Goal: Transaction & Acquisition: Purchase product/service

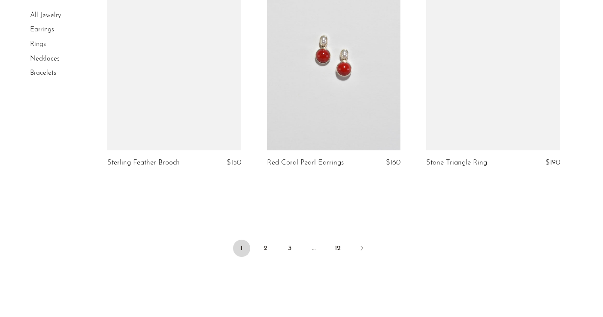
scroll to position [2705, 0]
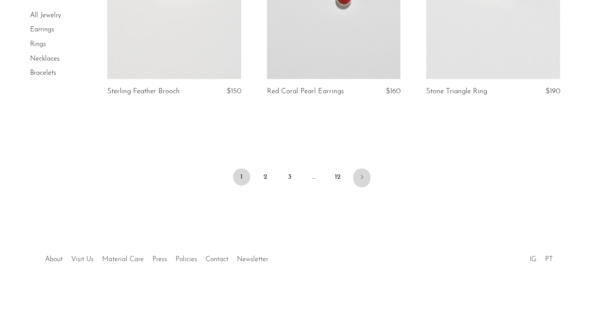
click at [364, 174] on icon "Next" at bounding box center [362, 176] width 7 height 7
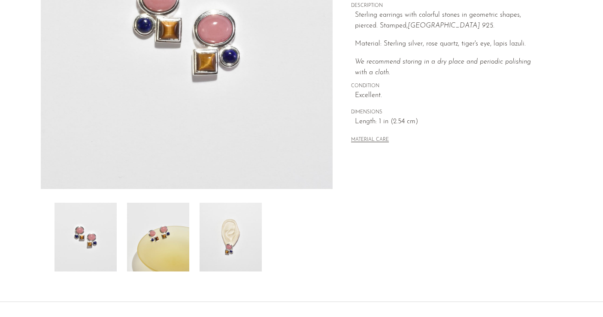
scroll to position [242, 0]
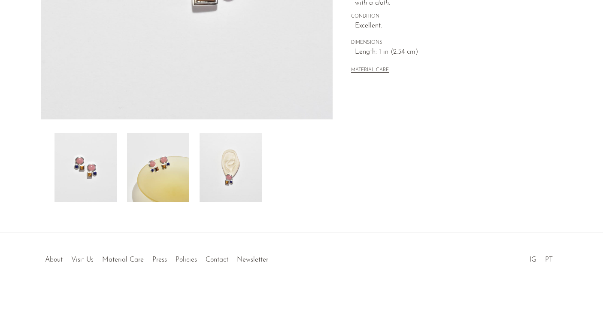
click at [225, 166] on img at bounding box center [231, 167] width 62 height 69
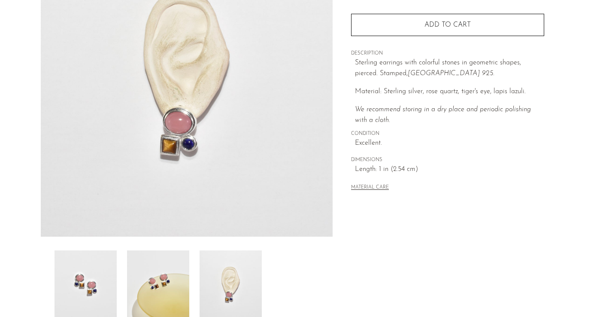
scroll to position [110, 0]
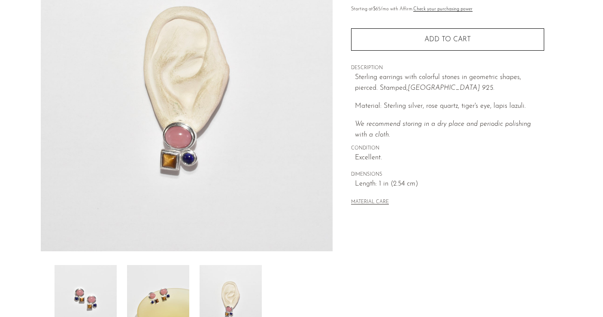
click at [106, 284] on img at bounding box center [86, 299] width 62 height 69
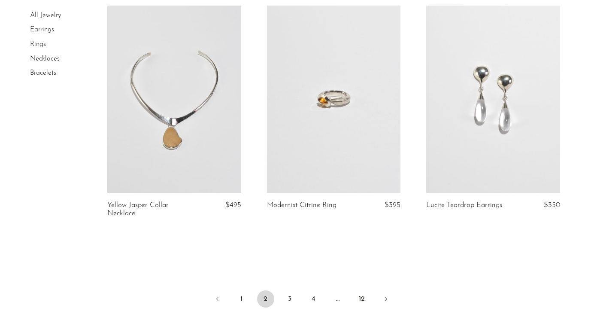
scroll to position [2612, 0]
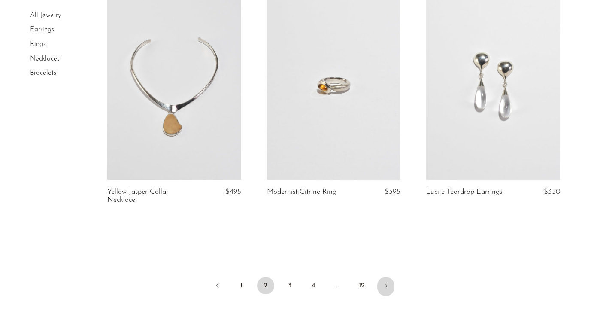
click at [385, 284] on icon "Next" at bounding box center [386, 285] width 2 height 4
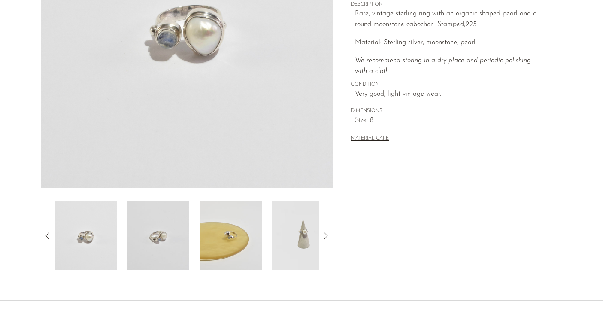
scroll to position [207, 0]
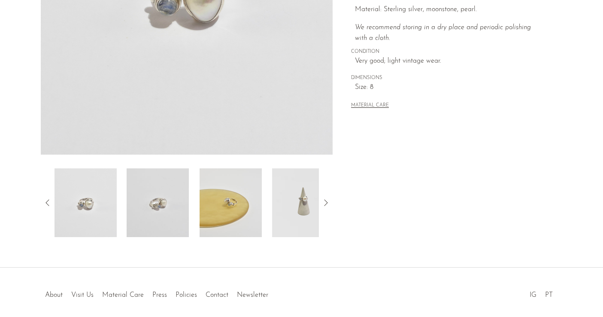
click at [237, 223] on img at bounding box center [231, 202] width 62 height 69
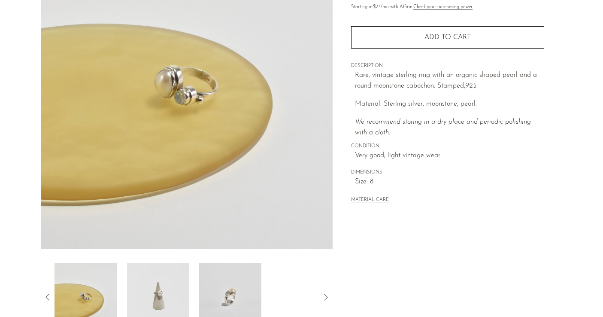
scroll to position [194, 0]
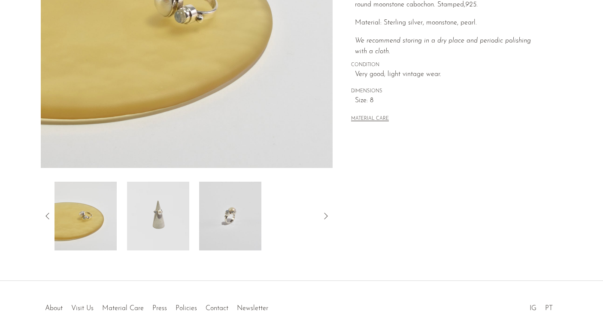
click at [237, 223] on img at bounding box center [230, 216] width 62 height 69
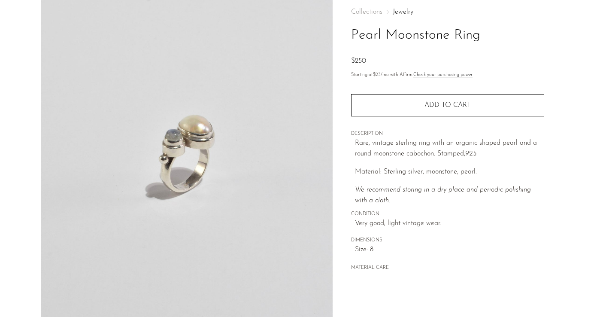
scroll to position [0, 0]
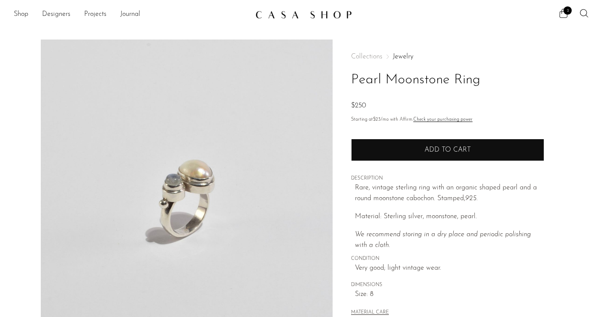
click at [447, 150] on span "Add to cart" at bounding box center [448, 150] width 46 height 8
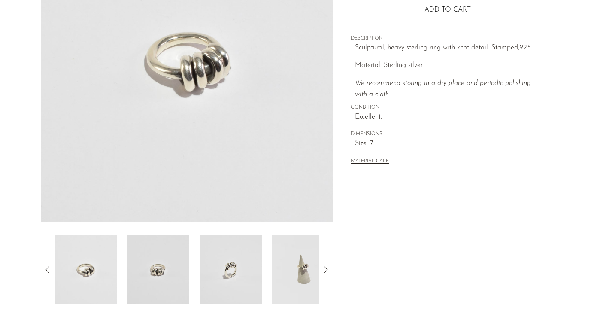
scroll to position [144, 0]
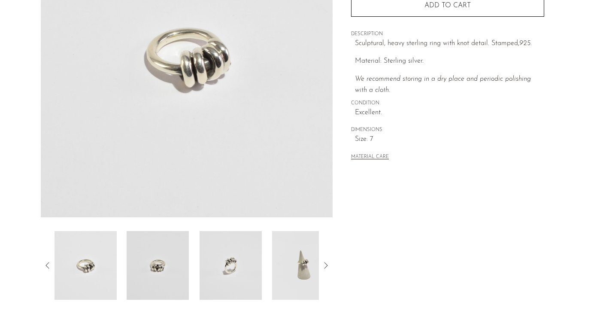
click at [312, 278] on img at bounding box center [303, 265] width 62 height 69
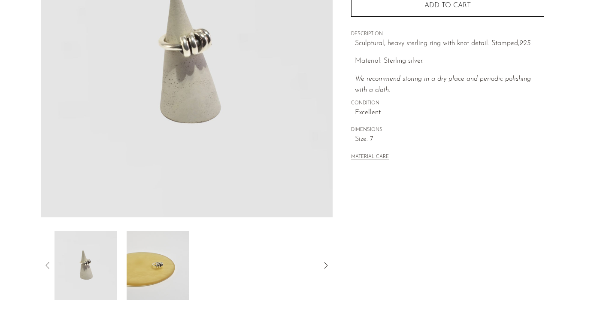
click at [87, 259] on img at bounding box center [85, 265] width 62 height 69
click at [48, 263] on icon at bounding box center [47, 265] width 3 height 6
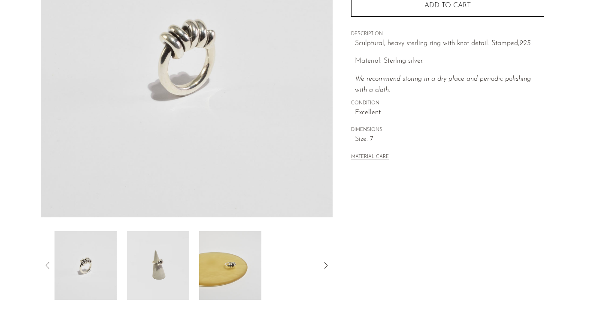
click at [154, 274] on img at bounding box center [158, 265] width 62 height 69
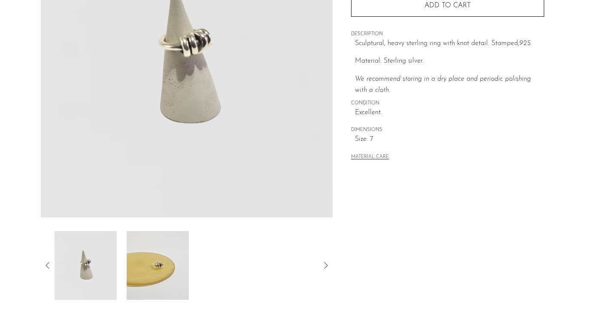
click at [44, 268] on icon at bounding box center [48, 265] width 10 height 10
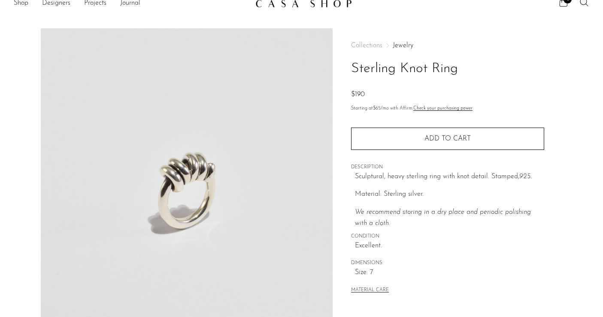
scroll to position [0, 0]
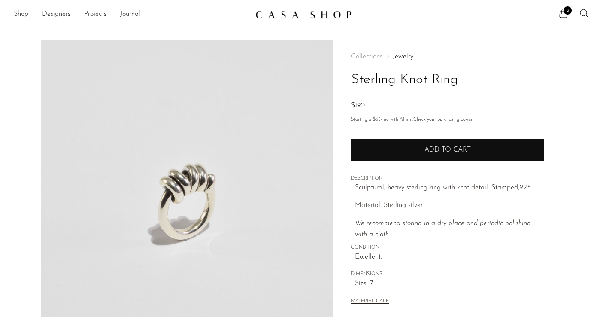
click at [390, 146] on button "Add to cart" at bounding box center [447, 150] width 193 height 22
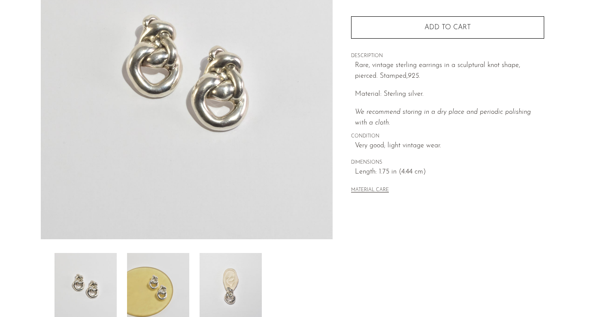
scroll to position [242, 0]
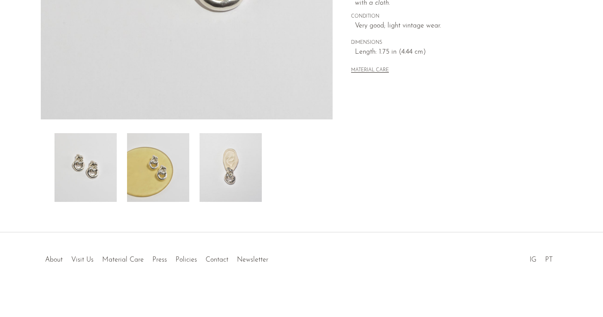
click at [233, 168] on img at bounding box center [231, 167] width 62 height 69
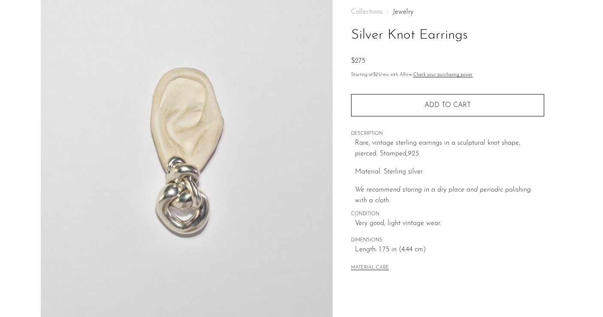
scroll to position [0, 0]
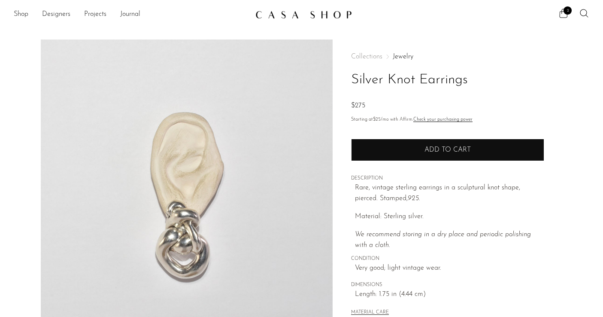
click at [409, 155] on button "Add to cart" at bounding box center [447, 150] width 193 height 22
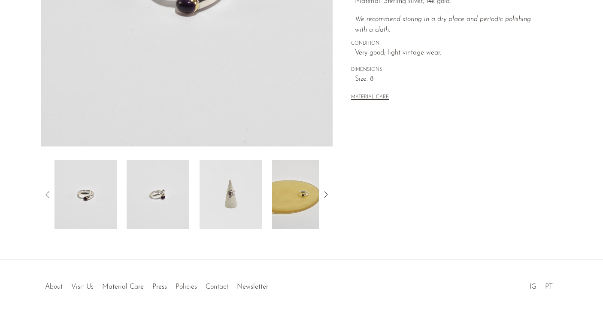
scroll to position [218, 0]
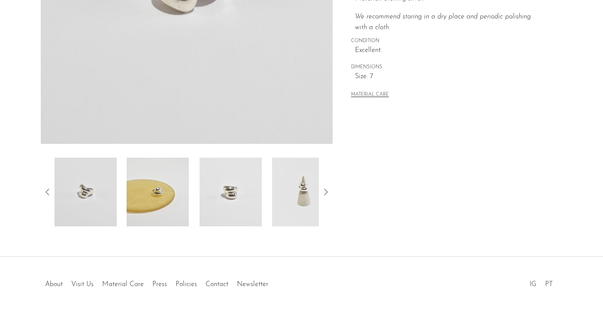
scroll to position [242, 0]
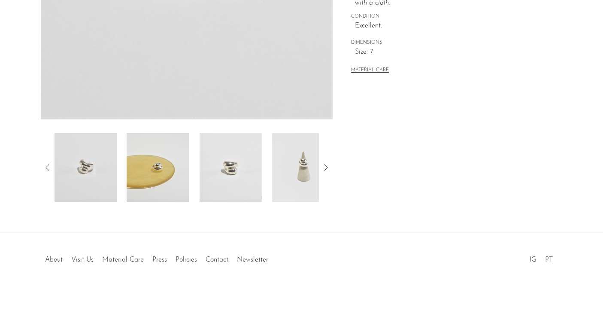
click at [294, 180] on img at bounding box center [303, 167] width 62 height 69
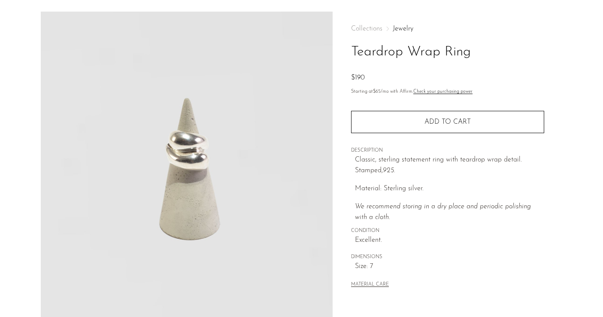
scroll to position [21, 0]
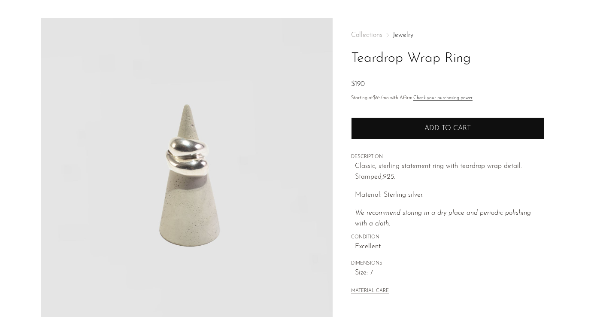
click at [405, 128] on button "Add to cart" at bounding box center [447, 128] width 193 height 22
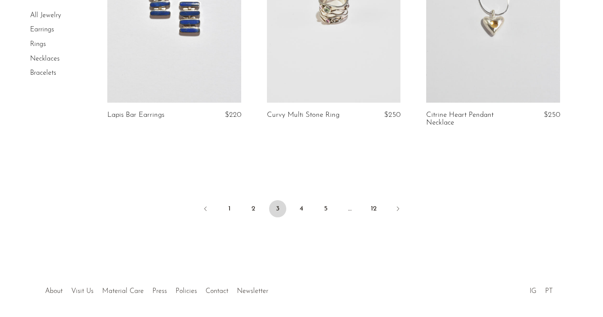
scroll to position [2733, 0]
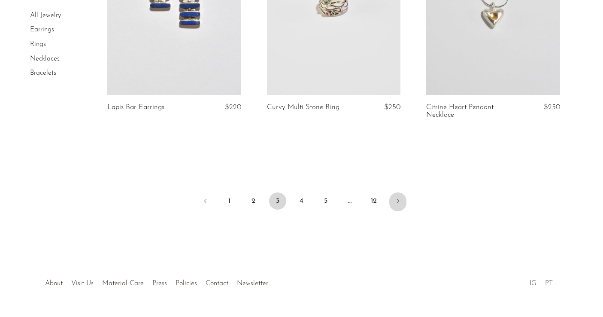
click at [393, 192] on link "Next" at bounding box center [398, 201] width 17 height 19
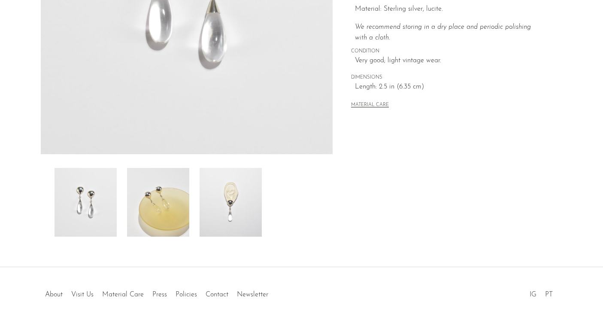
scroll to position [242, 0]
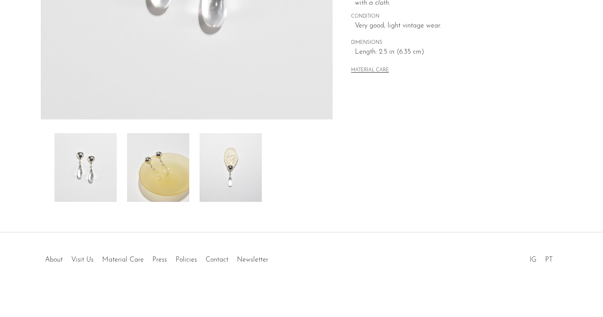
click at [240, 164] on img at bounding box center [231, 167] width 62 height 69
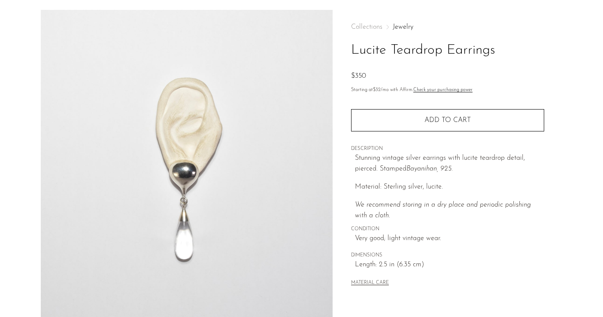
scroll to position [0, 0]
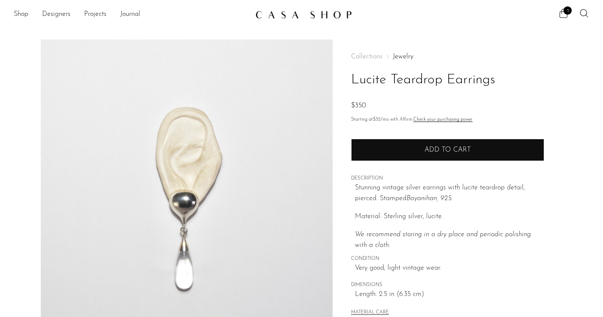
click at [398, 146] on button "Add to cart" at bounding box center [447, 150] width 193 height 22
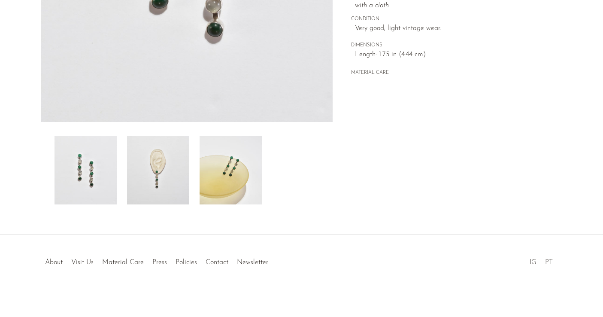
scroll to position [242, 0]
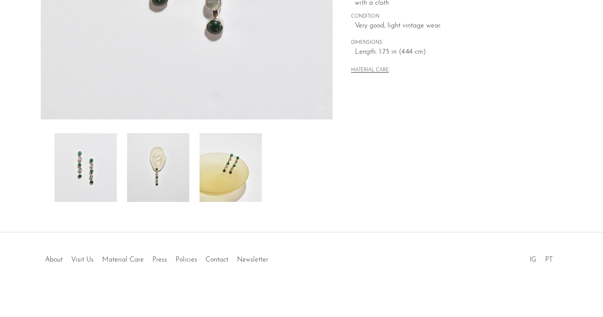
click at [225, 173] on img at bounding box center [231, 167] width 62 height 69
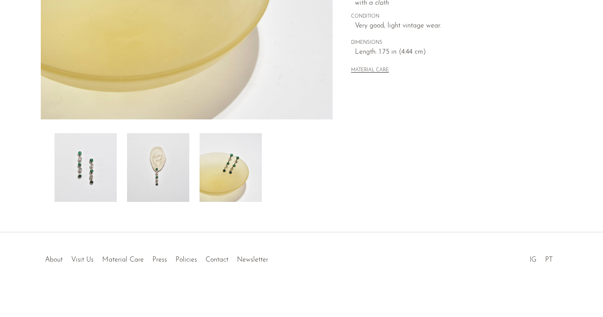
click at [170, 174] on img at bounding box center [158, 167] width 62 height 69
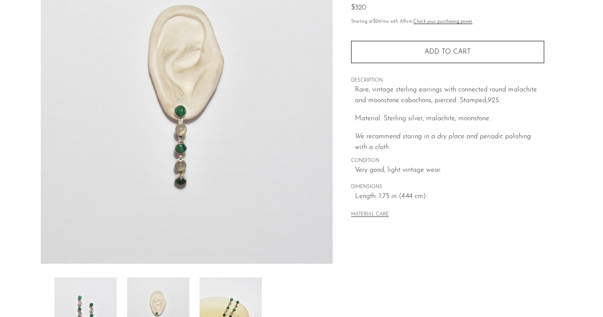
scroll to position [72, 0]
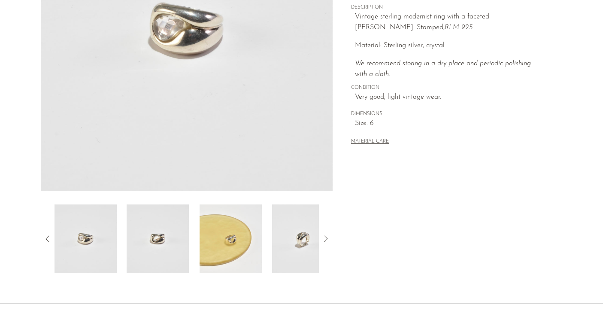
scroll to position [197, 0]
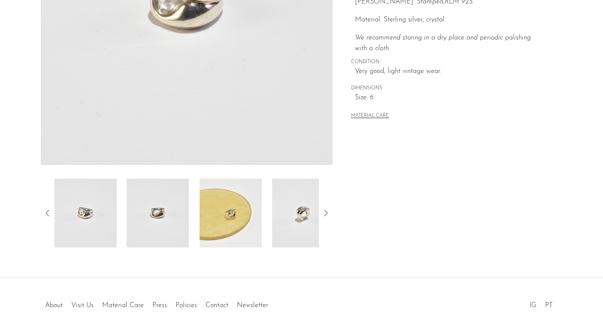
click at [295, 216] on img at bounding box center [303, 213] width 62 height 69
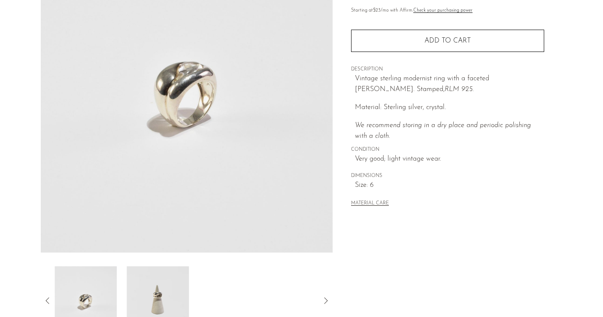
scroll to position [171, 0]
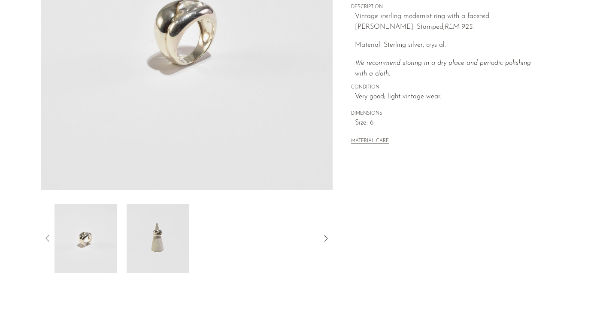
click at [113, 227] on img at bounding box center [85, 238] width 62 height 69
click at [167, 236] on img at bounding box center [158, 238] width 62 height 69
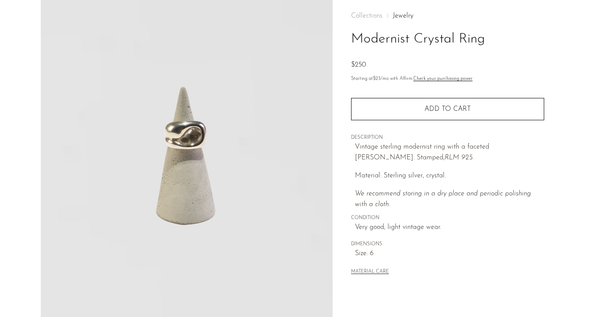
scroll to position [0, 0]
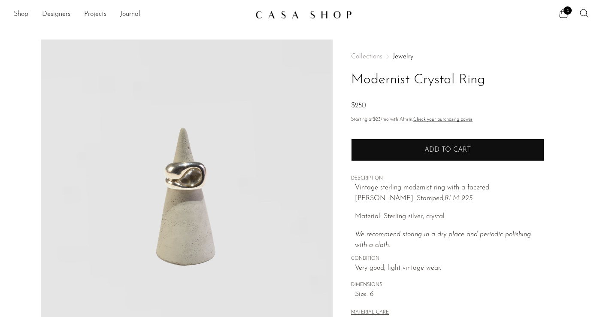
click at [422, 155] on button "Add to cart" at bounding box center [447, 150] width 193 height 22
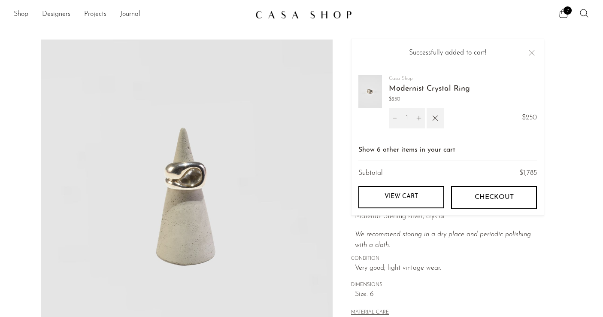
click at [192, 180] on img at bounding box center [187, 201] width 292 height 322
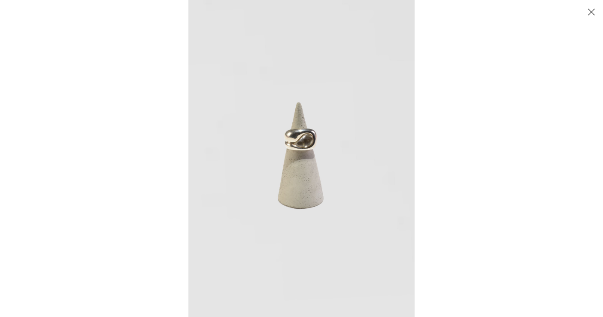
click at [307, 149] on img at bounding box center [302, 158] width 226 height 317
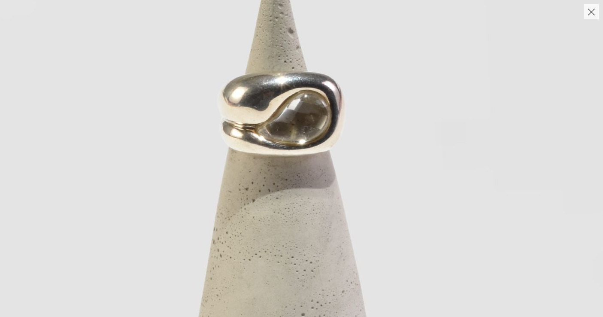
click at [308, 150] on img at bounding box center [285, 186] width 863 height 1208
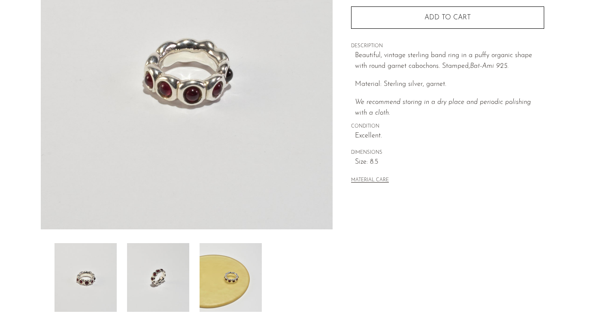
scroll to position [135, 0]
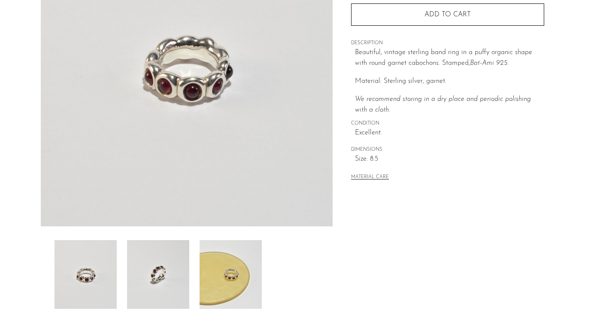
click at [216, 264] on img at bounding box center [231, 274] width 62 height 69
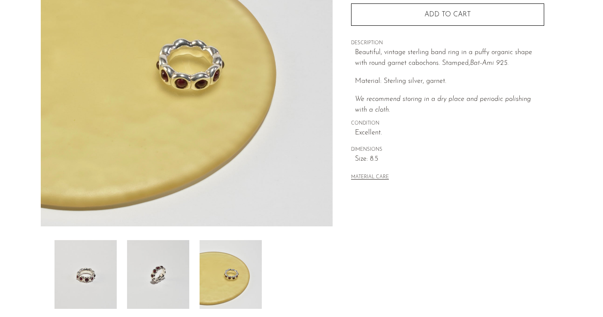
click at [162, 268] on img at bounding box center [158, 274] width 62 height 69
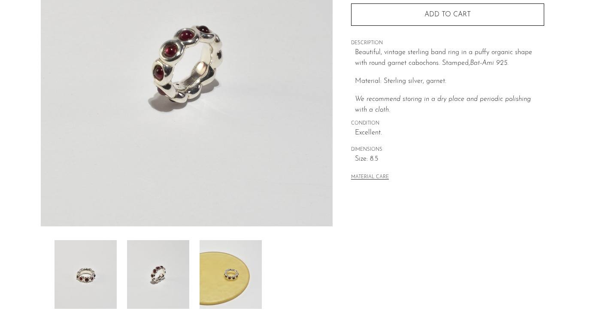
click at [130, 266] on img at bounding box center [158, 274] width 62 height 69
click at [114, 265] on img at bounding box center [86, 274] width 62 height 69
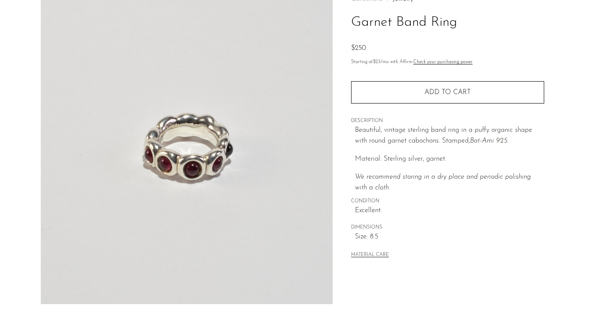
scroll to position [51, 0]
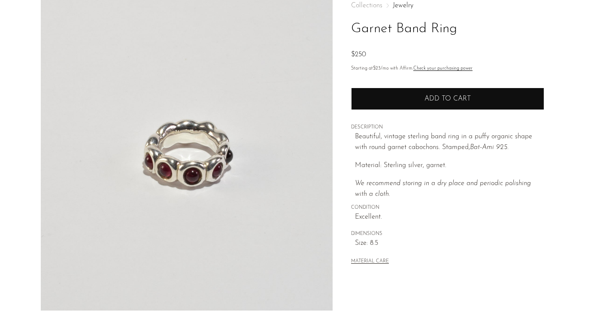
click at [411, 99] on button "Add to cart" at bounding box center [447, 99] width 193 height 22
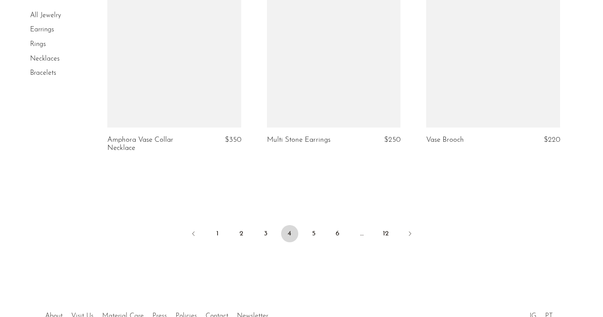
scroll to position [2712, 0]
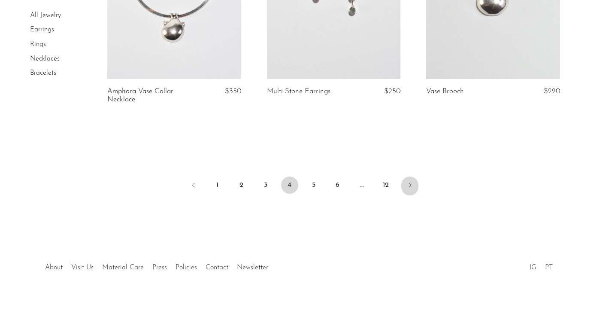
click at [411, 182] on icon "Next" at bounding box center [410, 185] width 7 height 7
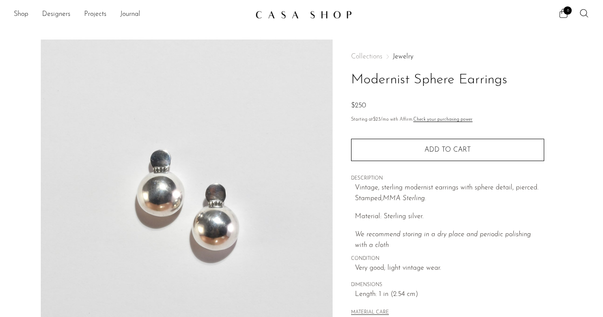
click at [183, 141] on img at bounding box center [187, 201] width 292 height 322
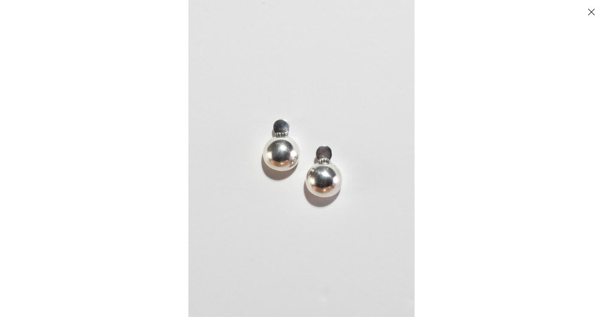
click at [441, 171] on div at bounding box center [490, 158] width 603 height 317
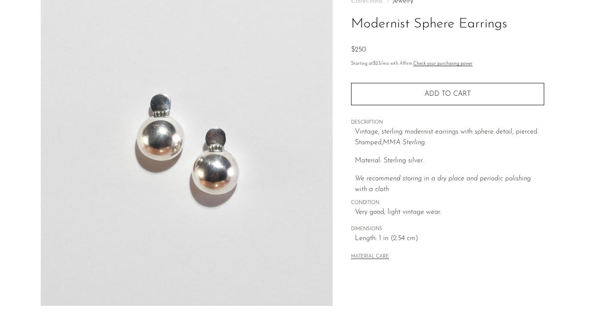
scroll to position [155, 0]
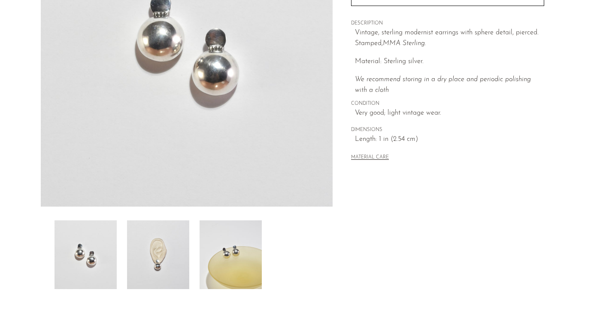
click at [162, 244] on img at bounding box center [158, 254] width 62 height 69
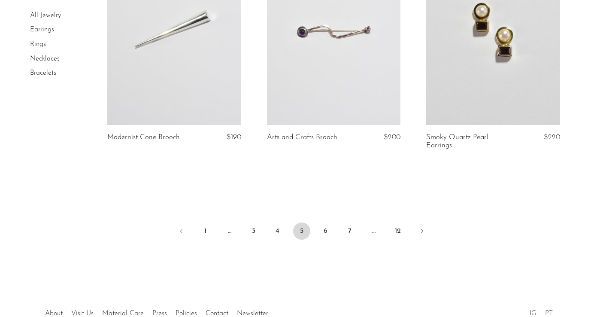
scroll to position [2715, 0]
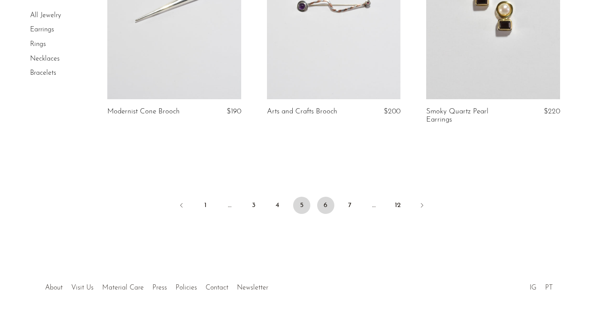
click at [327, 205] on link "6" at bounding box center [325, 205] width 17 height 17
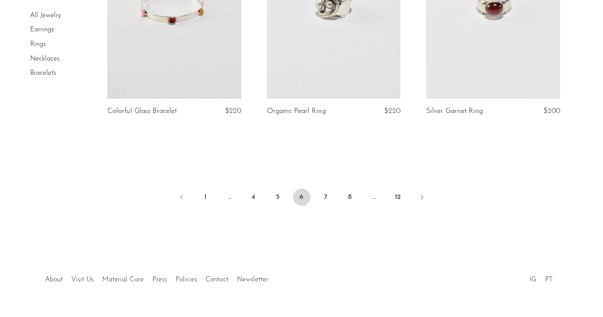
scroll to position [2697, 0]
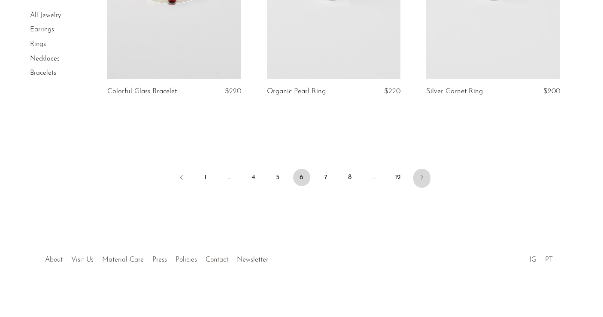
click at [417, 177] on link "Next" at bounding box center [422, 178] width 17 height 19
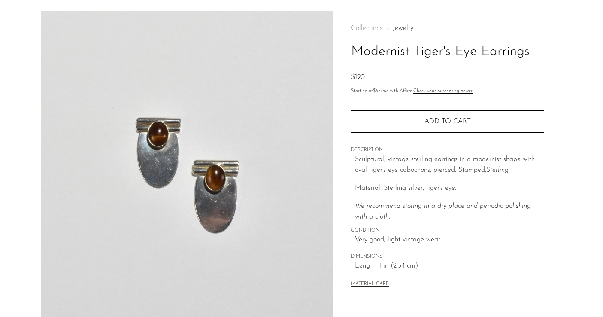
scroll to position [242, 0]
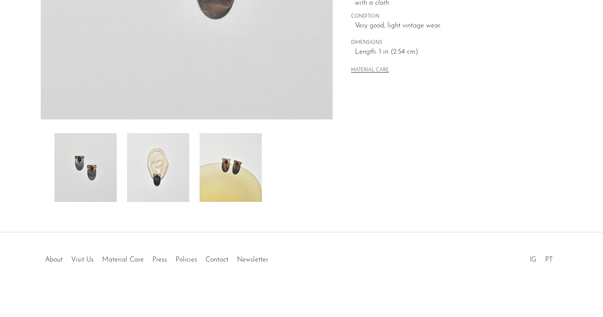
click at [165, 170] on img at bounding box center [158, 167] width 62 height 69
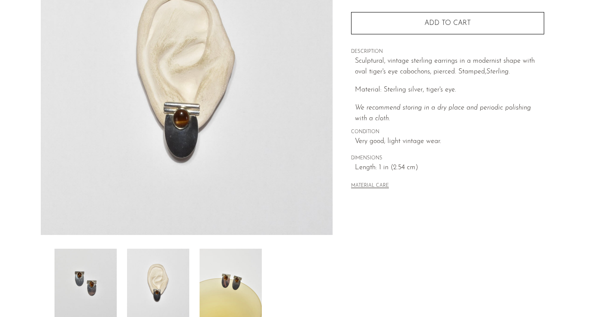
scroll to position [43, 0]
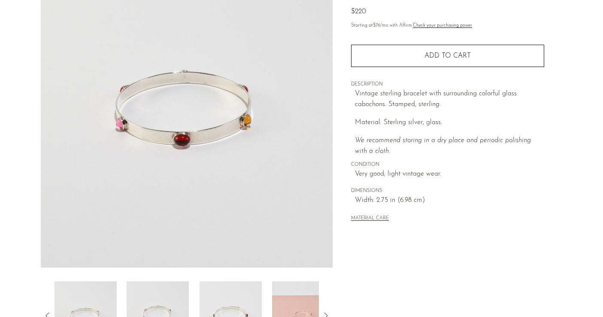
scroll to position [187, 0]
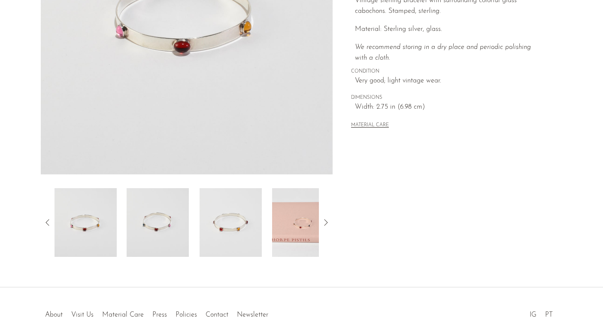
click at [245, 236] on img at bounding box center [231, 222] width 62 height 69
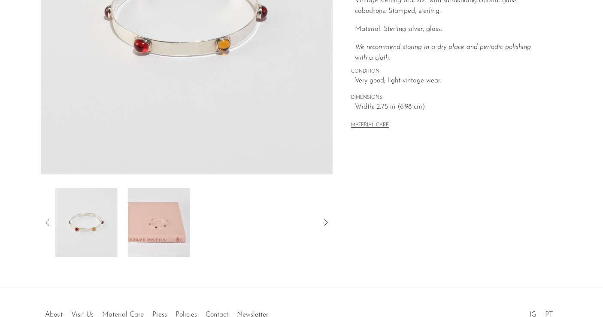
click at [94, 213] on img at bounding box center [86, 222] width 62 height 69
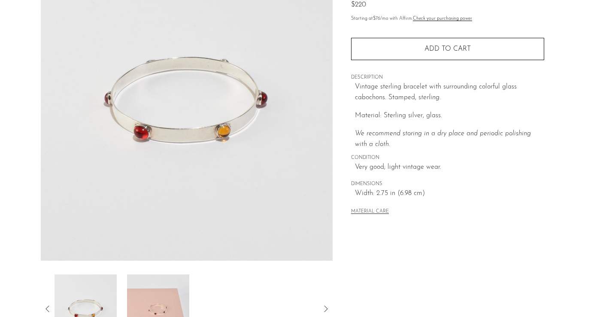
scroll to position [60, 0]
